Goal: Information Seeking & Learning: Understand process/instructions

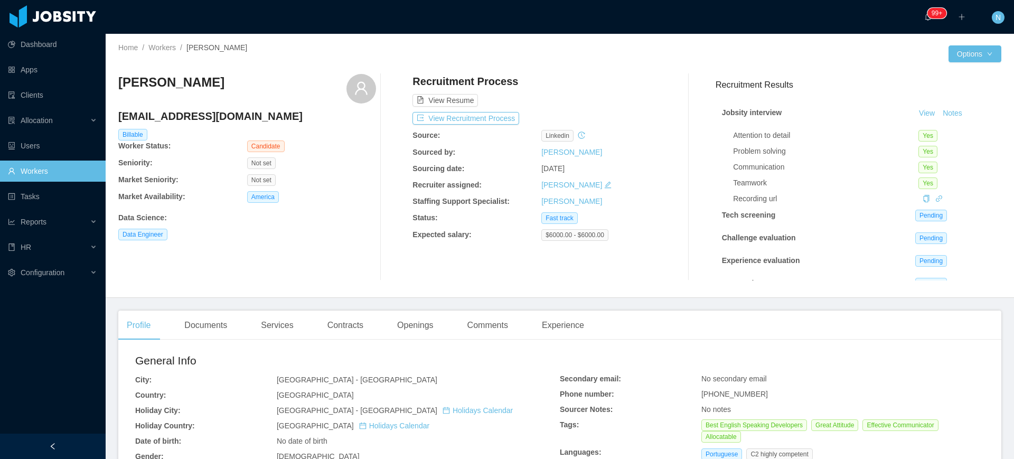
click at [191, 119] on h4 "[EMAIL_ADDRESS][DOMAIN_NAME]" at bounding box center [247, 116] width 258 height 15
click at [191, 119] on h4 "rabacov@gmail.com" at bounding box center [247, 116] width 258 height 15
copy h4 "rabacov@gmail.com"
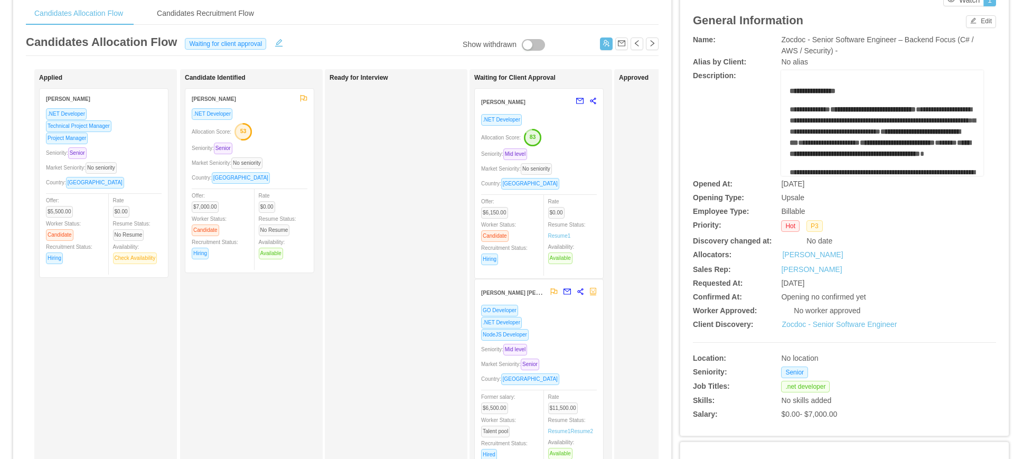
scroll to position [132, 0]
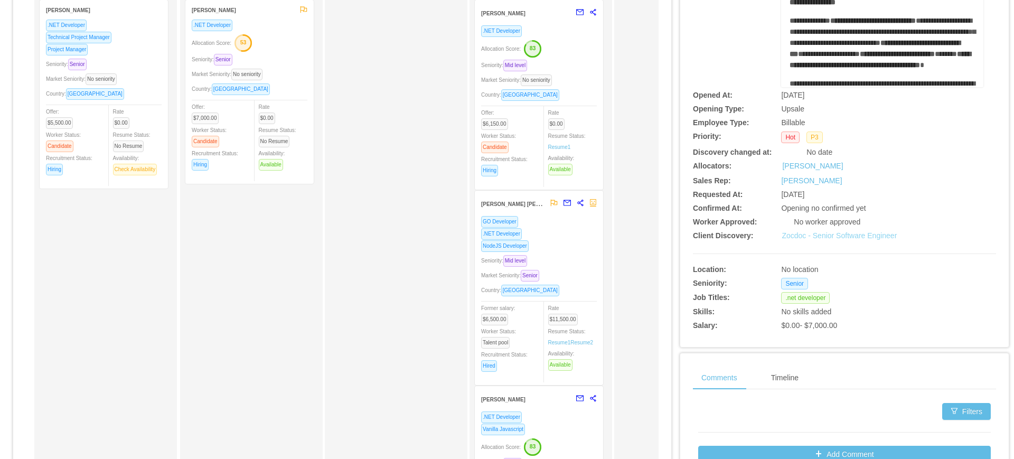
click at [857, 236] on link "Zocdoc - Senior Software Engineer" at bounding box center [839, 235] width 115 height 8
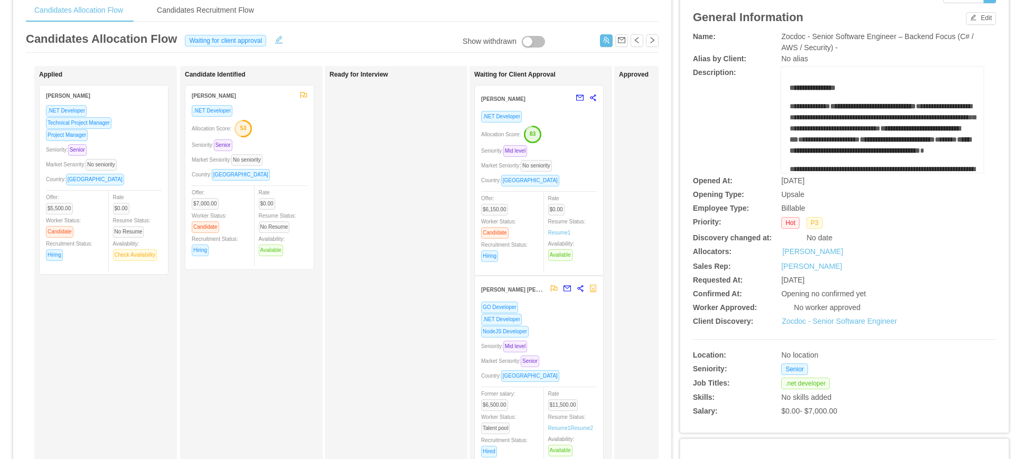
scroll to position [0, 0]
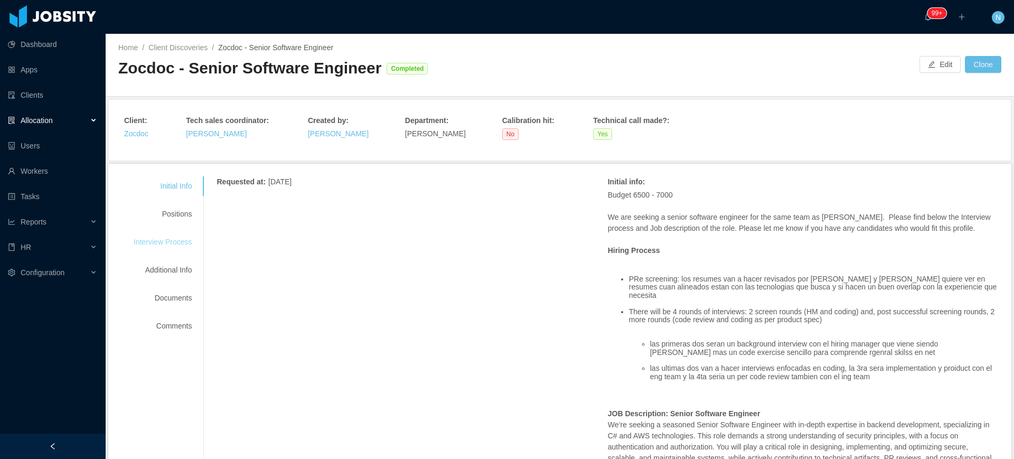
click at [169, 240] on div "Interview Process" at bounding box center [162, 242] width 83 height 20
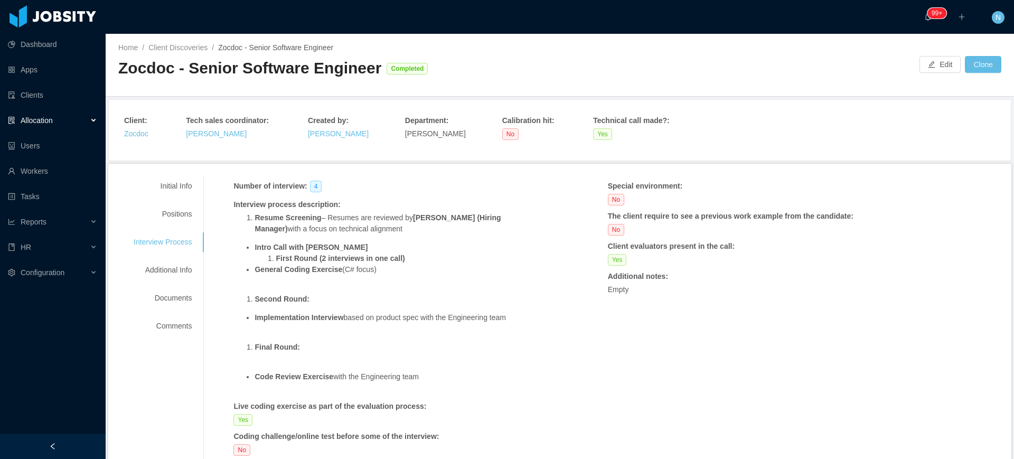
drag, startPoint x: 424, startPoint y: 377, endPoint x: 227, endPoint y: 204, distance: 262.0
click at [227, 204] on div "Number of interview : 4 Interview process description : Resume Screening – Resu…" at bounding box center [608, 341] width 782 height 331
copy div "Interview process description : Resume Screening – Resumes are reviewed by [PER…"
